Goal: Task Accomplishment & Management: Manage account settings

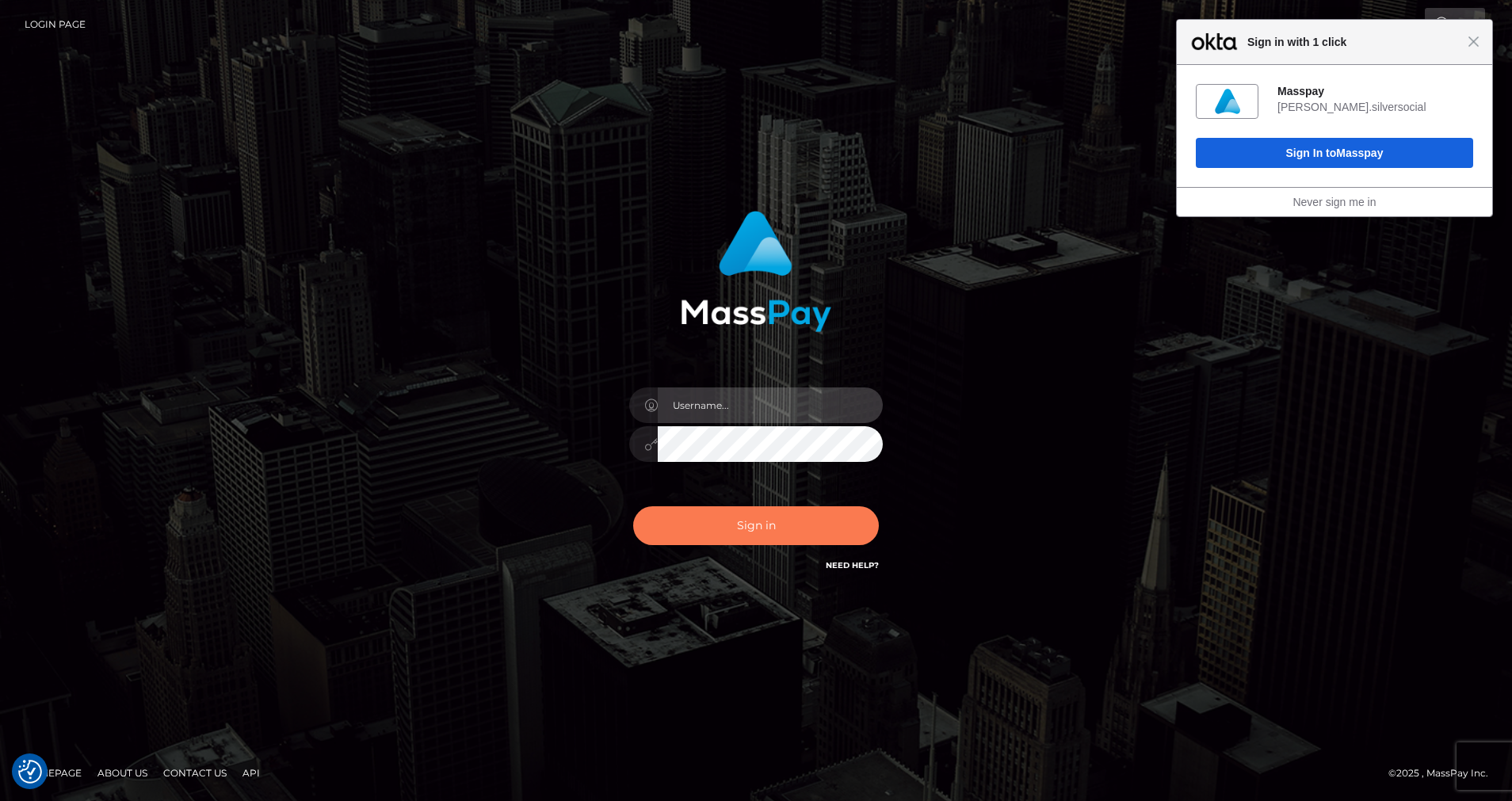
type input "cris.silversocial"
click at [754, 524] on button "Sign in" at bounding box center [756, 525] width 245 height 38
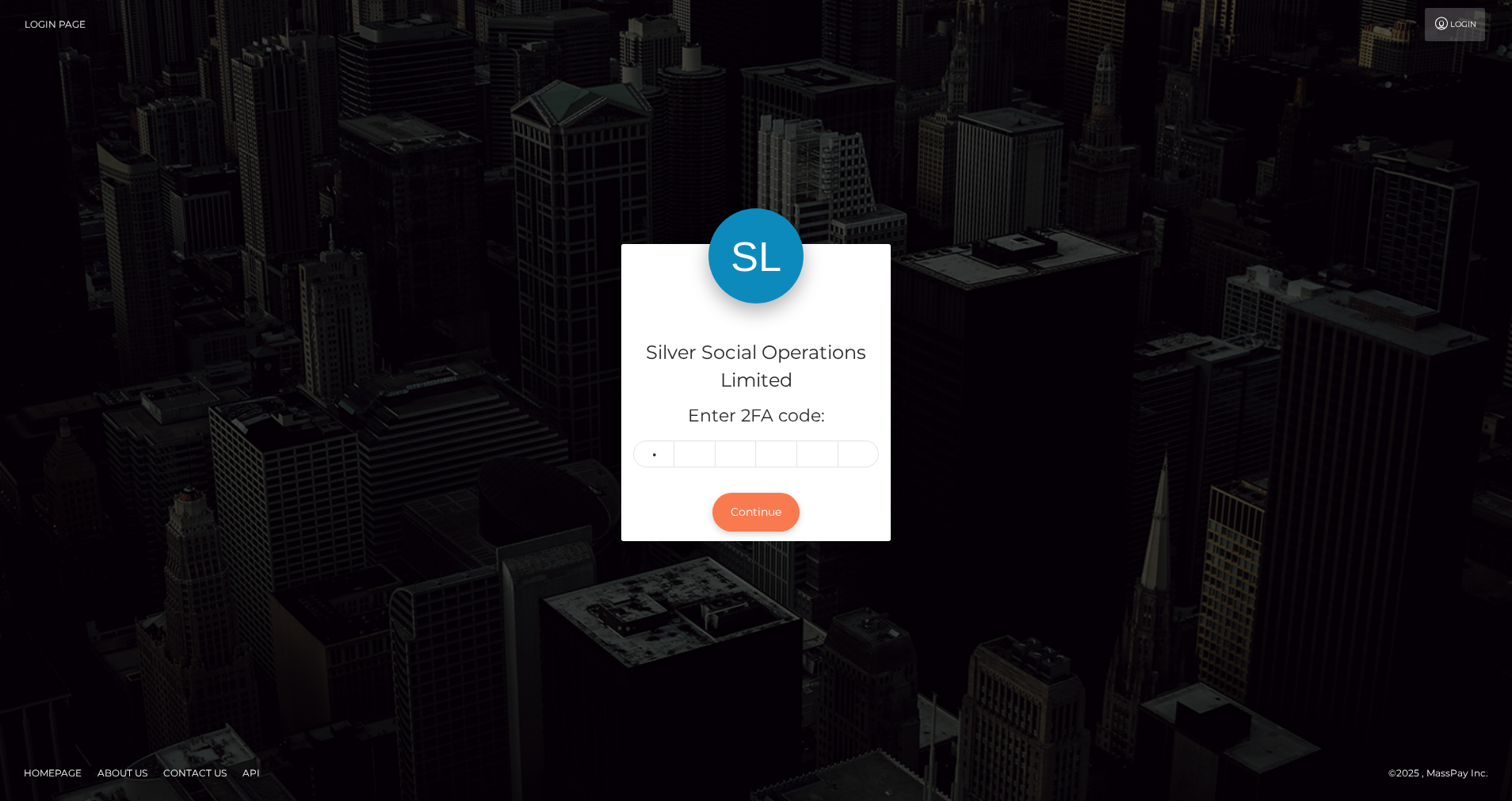
type input "9"
type input "3"
type input "5"
type input "6"
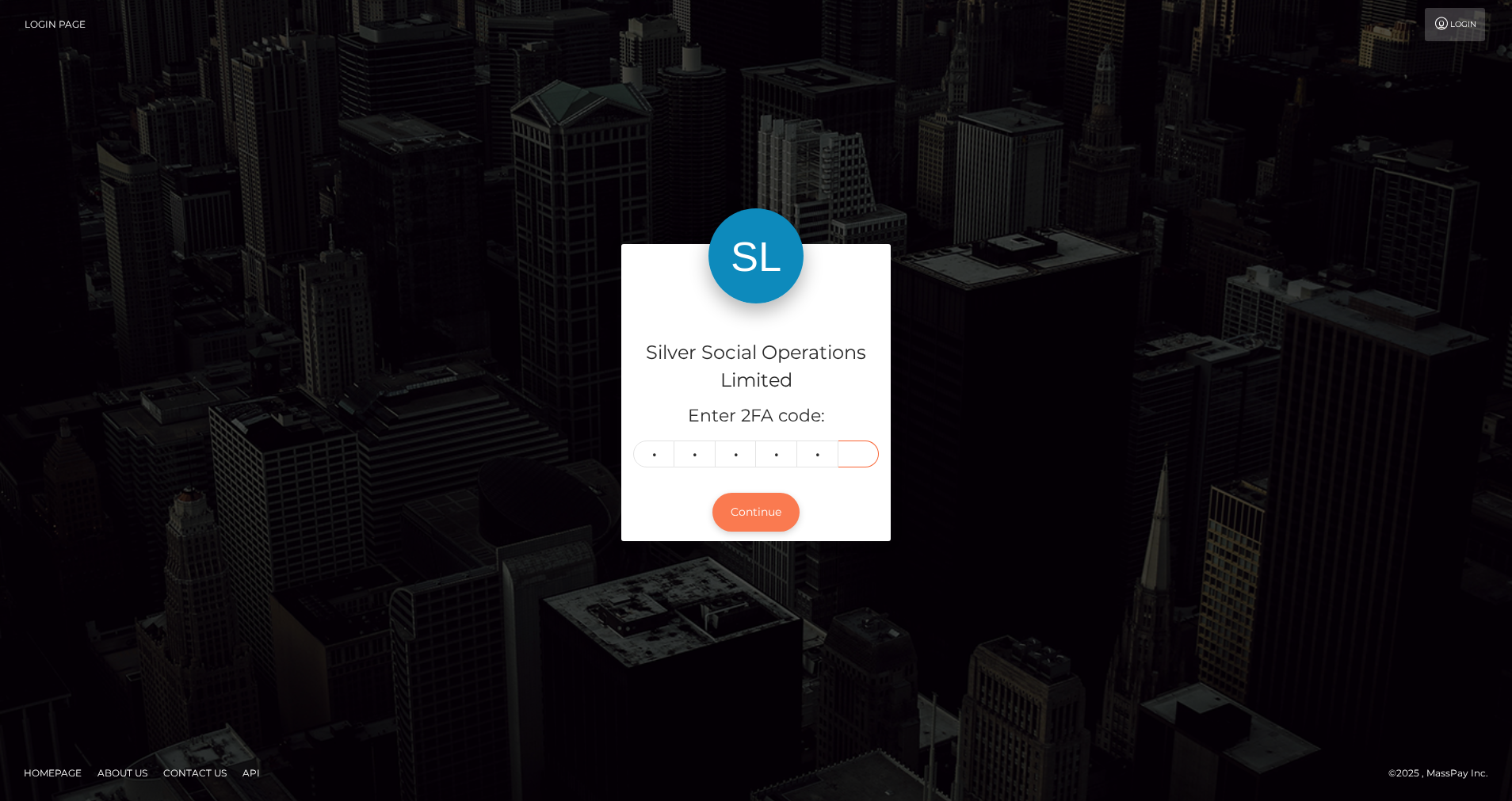
type input "9"
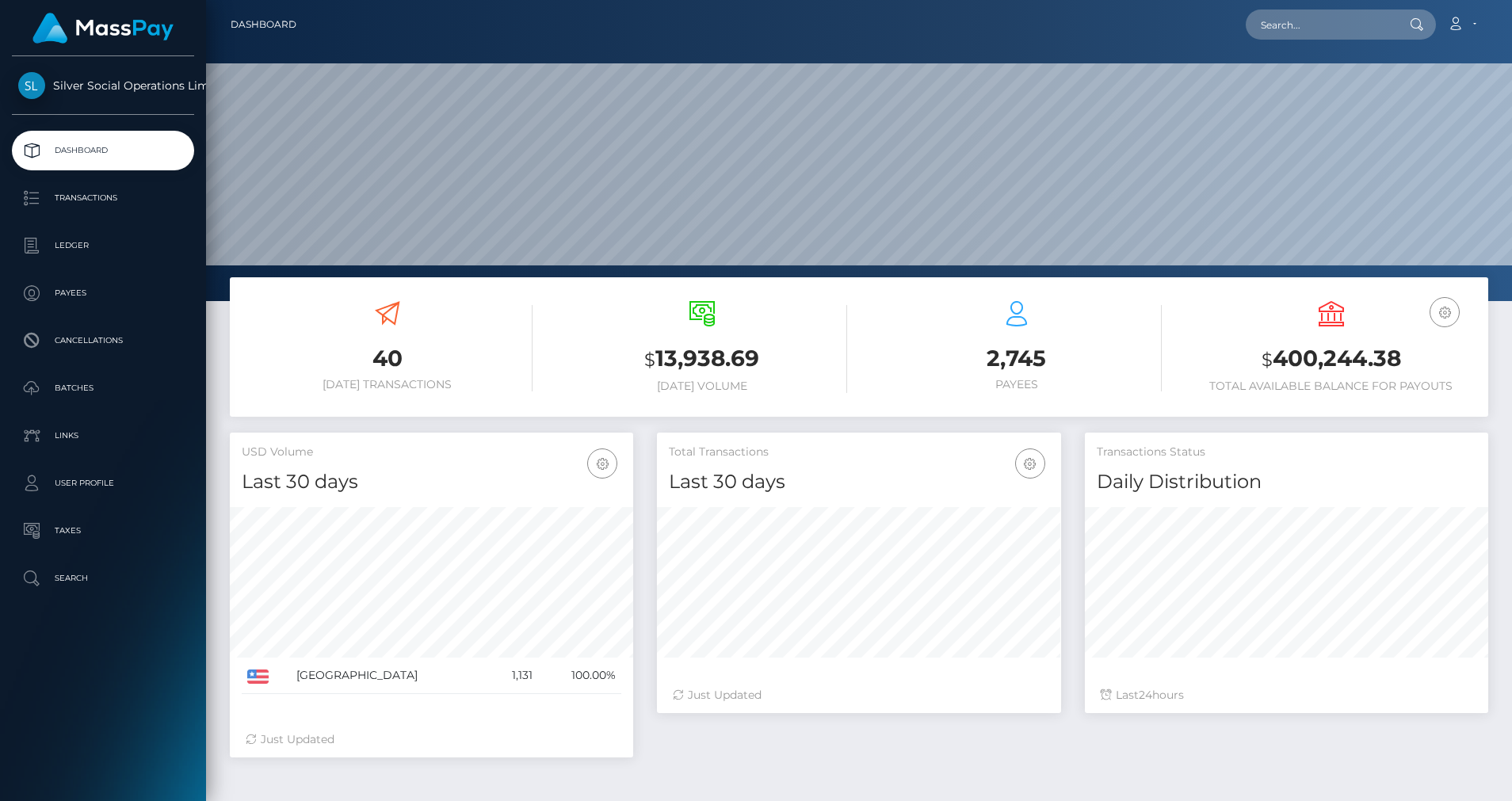
scroll to position [281, 404]
click at [109, 243] on p "Ledger" at bounding box center [102, 245] width 169 height 24
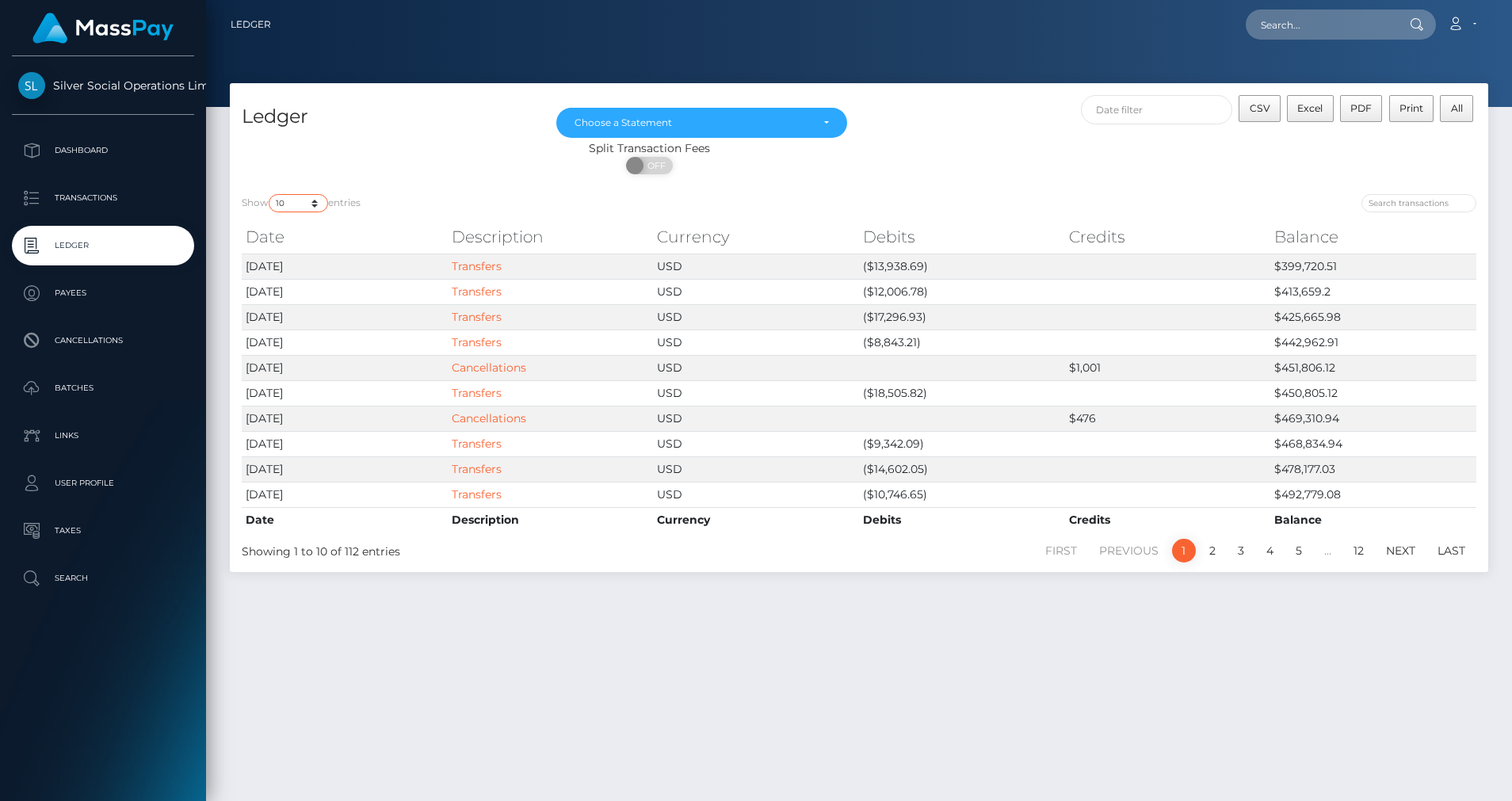
click at [317, 206] on select "10 25 50 100 250" at bounding box center [298, 203] width 60 height 18
select select "50"
click at [270, 194] on select "10 25 50 100 250" at bounding box center [298, 203] width 60 height 18
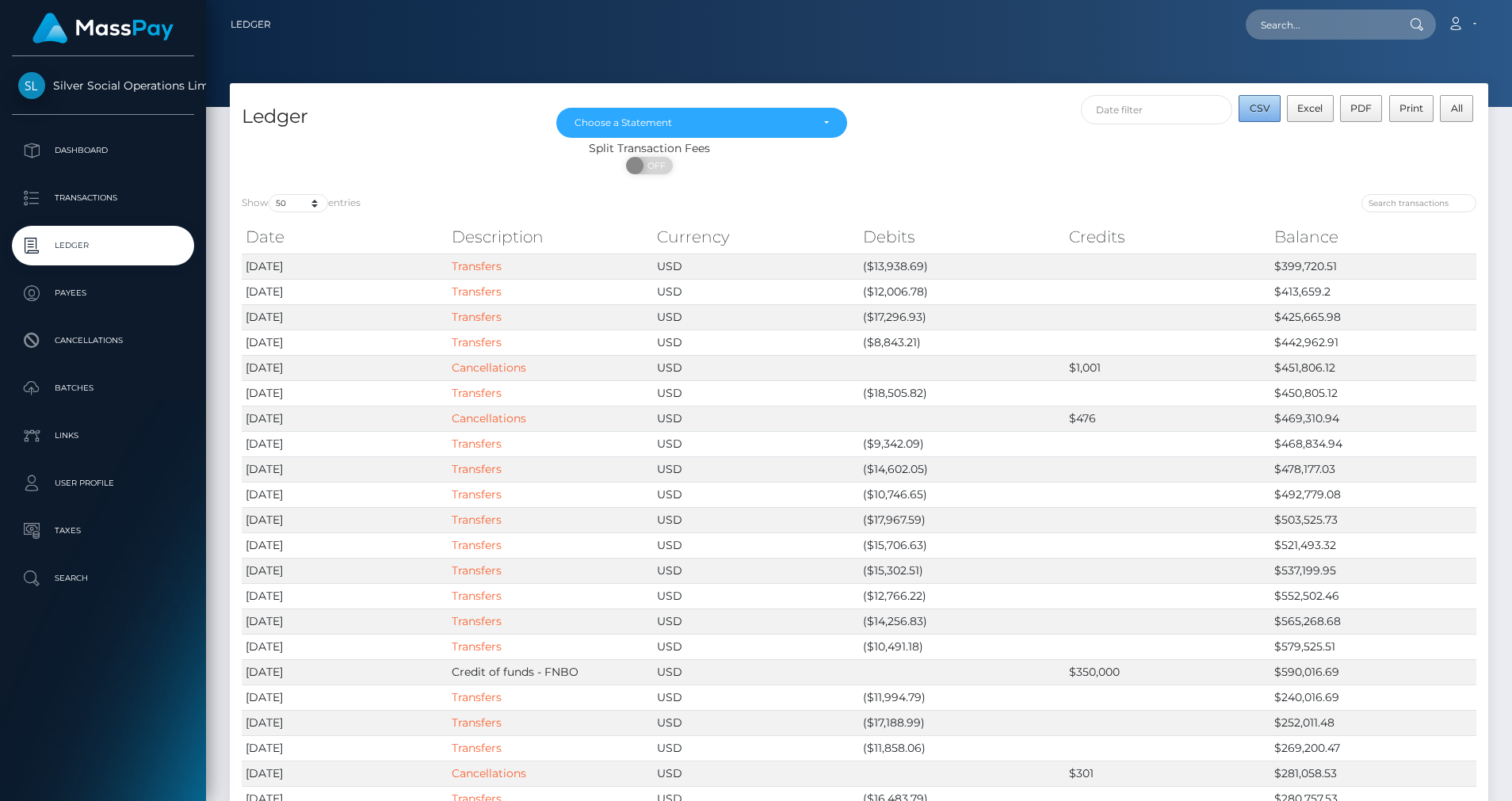
click at [1261, 111] on span "CSV" at bounding box center [1259, 108] width 20 height 12
click at [739, 119] on div "Choose a Statement" at bounding box center [692, 122] width 236 height 12
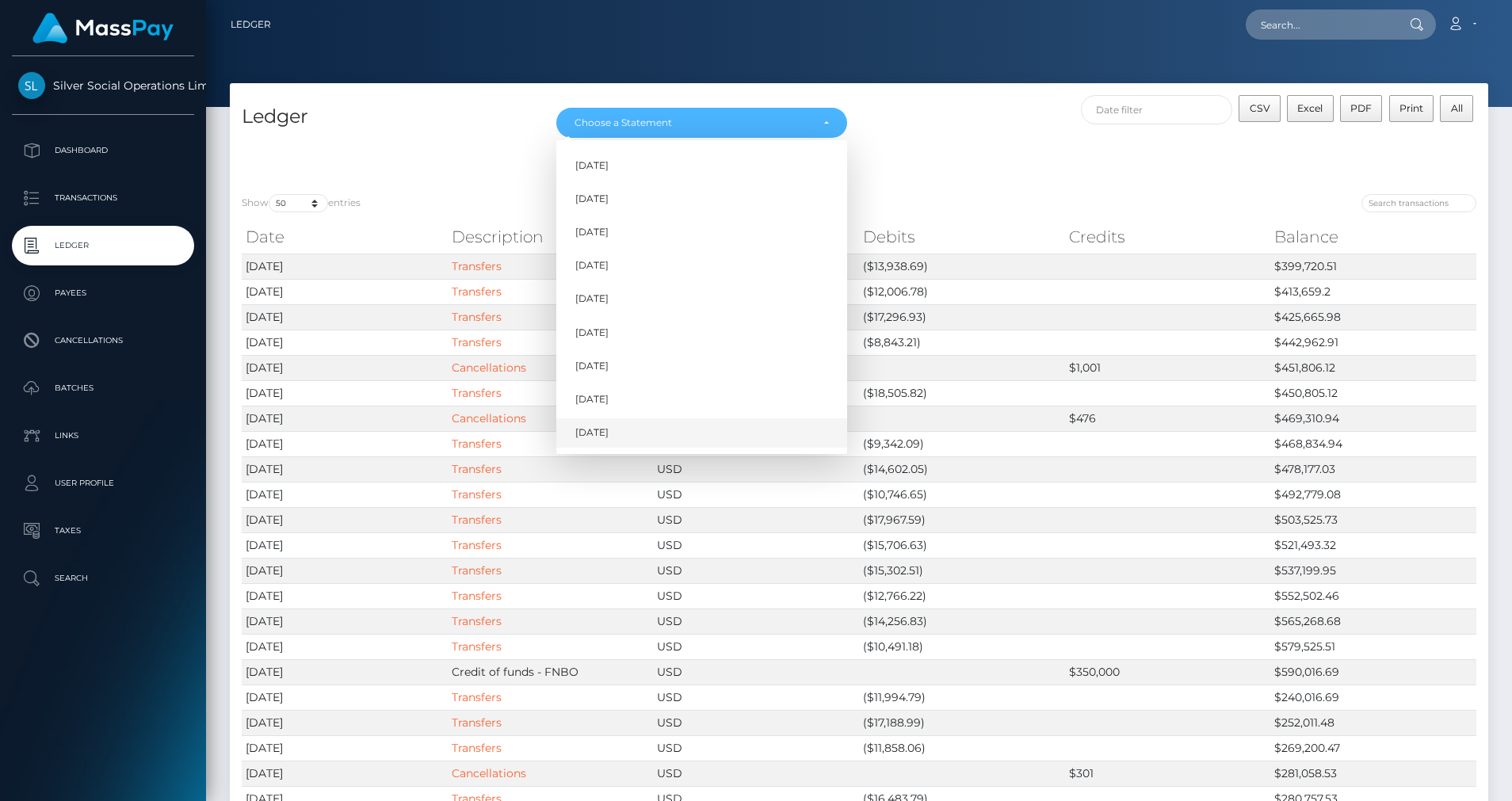
click at [587, 433] on span "[DATE]" at bounding box center [592, 432] width 34 height 14
select select "[DATE]"
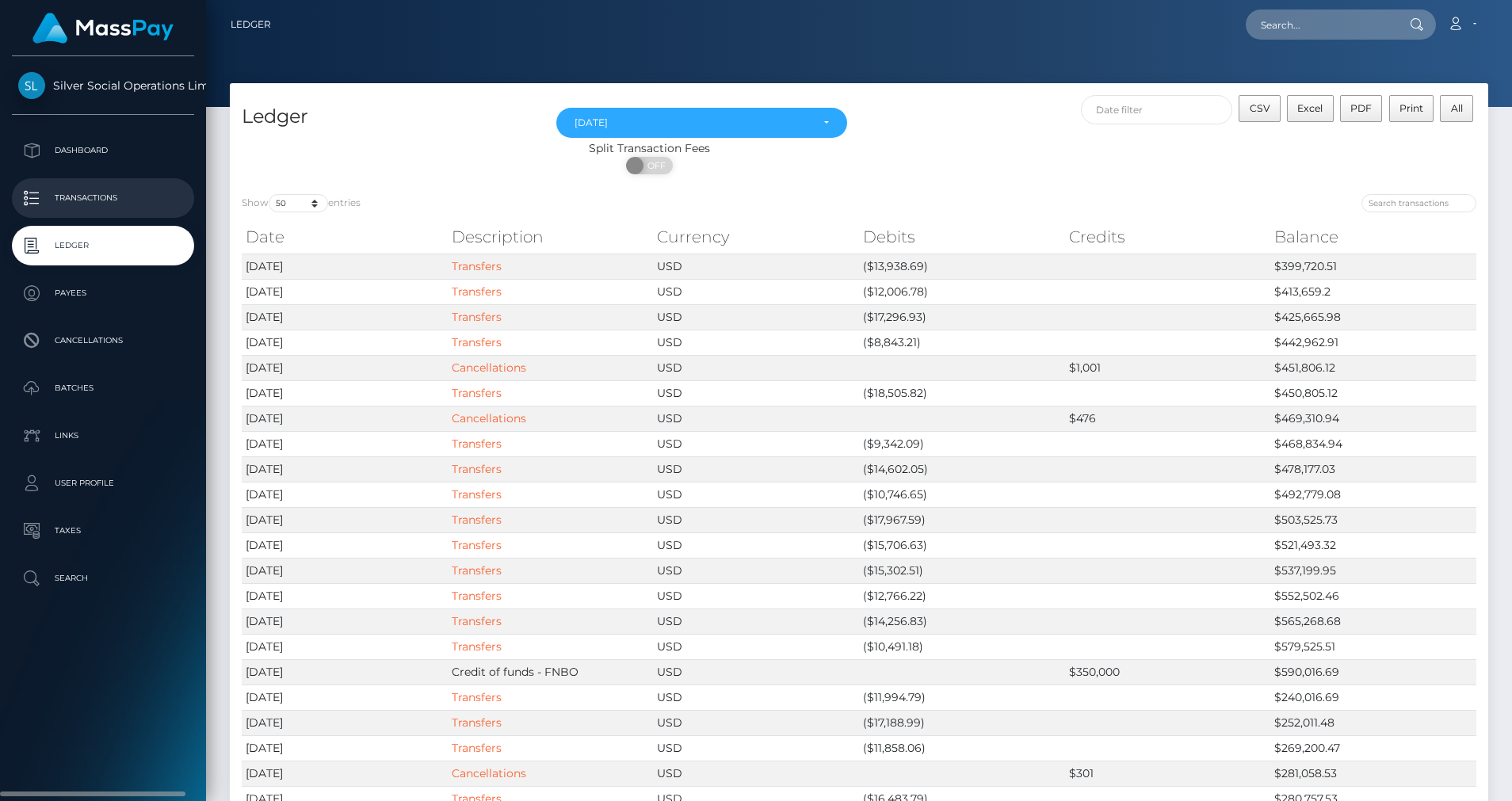
click at [101, 197] on p "Transactions" at bounding box center [102, 198] width 169 height 24
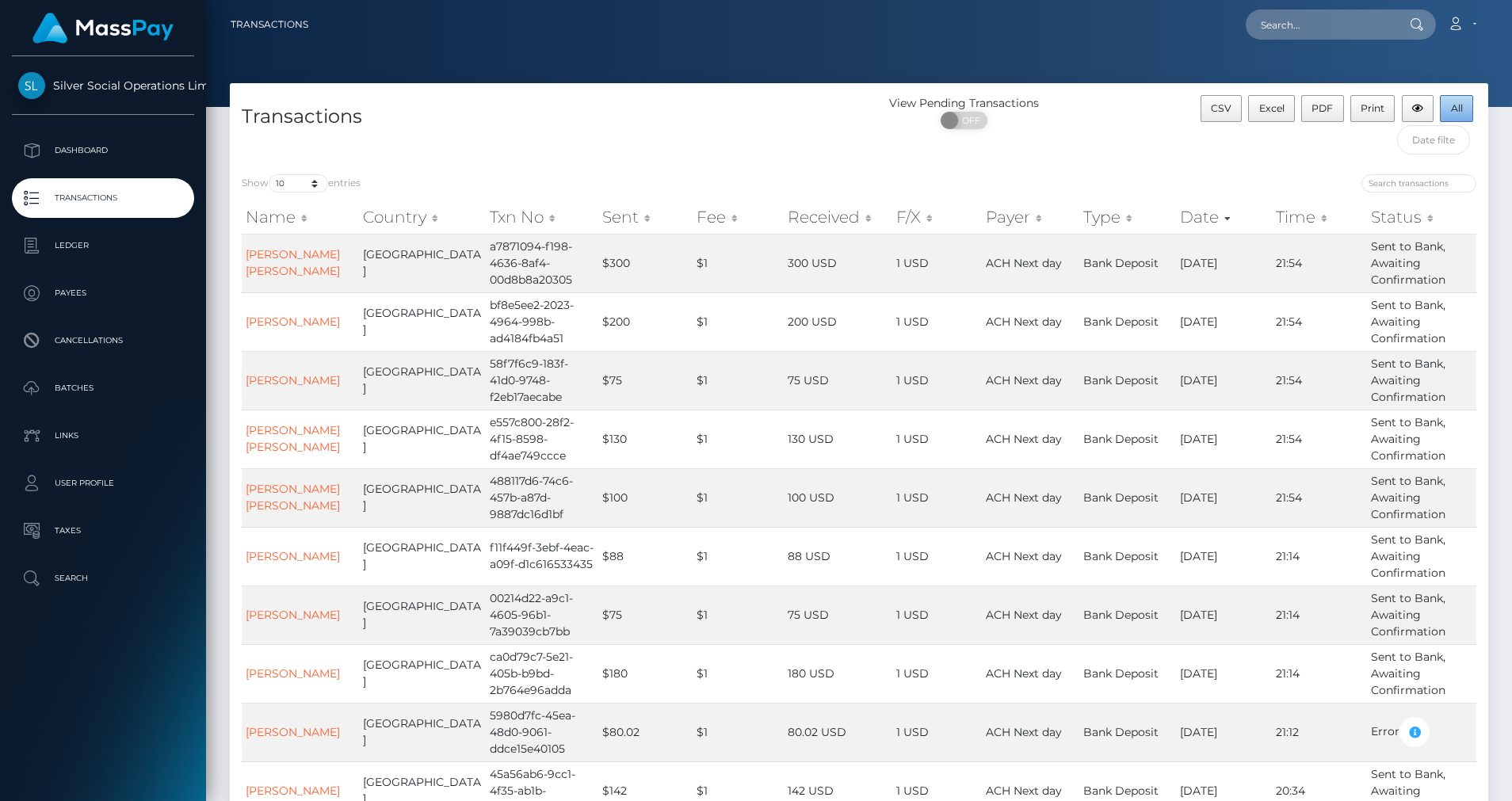
click at [1454, 100] on button "All" at bounding box center [1456, 108] width 34 height 27
